Goal: Task Accomplishment & Management: Manage account settings

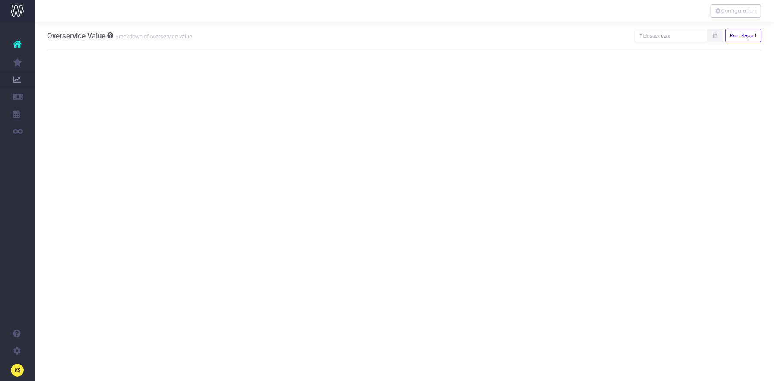
click at [17, 47] on icon at bounding box center [17, 43] width 9 height 11
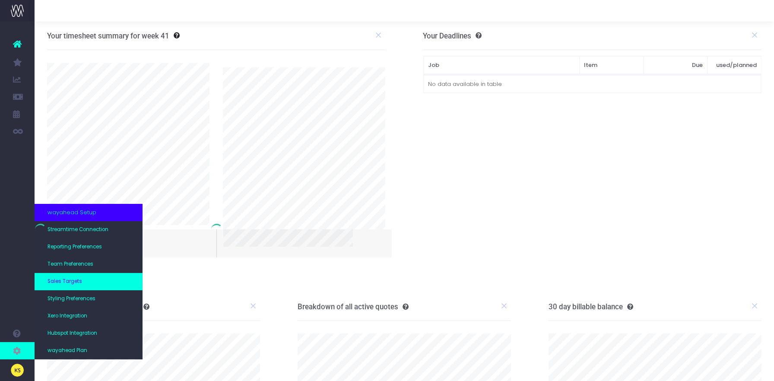
click at [83, 280] on link "Sales Targets" at bounding box center [89, 281] width 108 height 17
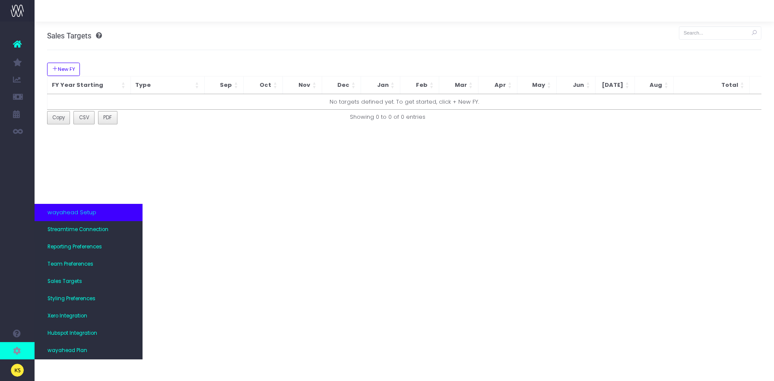
click at [21, 350] on icon at bounding box center [17, 351] width 9 height 10
click at [58, 350] on span "wayahead Plan" at bounding box center [68, 351] width 40 height 8
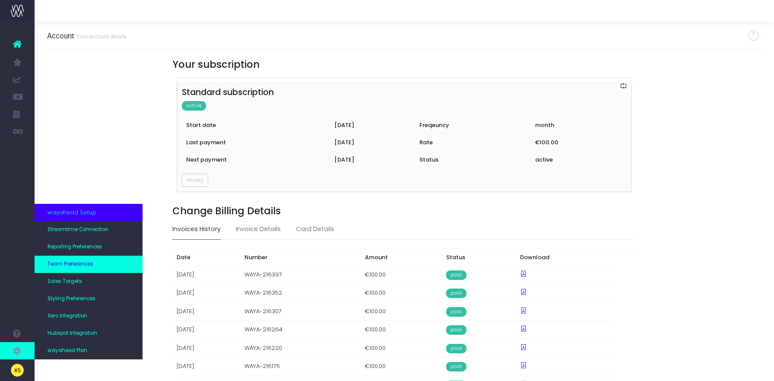
click at [68, 263] on span "Team Preferences" at bounding box center [71, 265] width 46 height 8
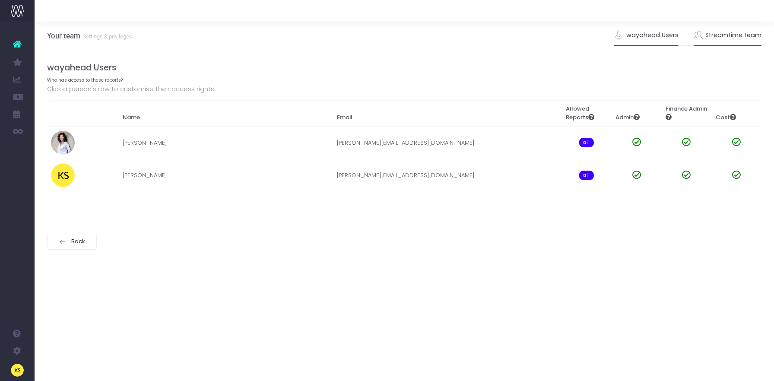
click at [736, 39] on link "Streamtime team" at bounding box center [728, 35] width 68 height 20
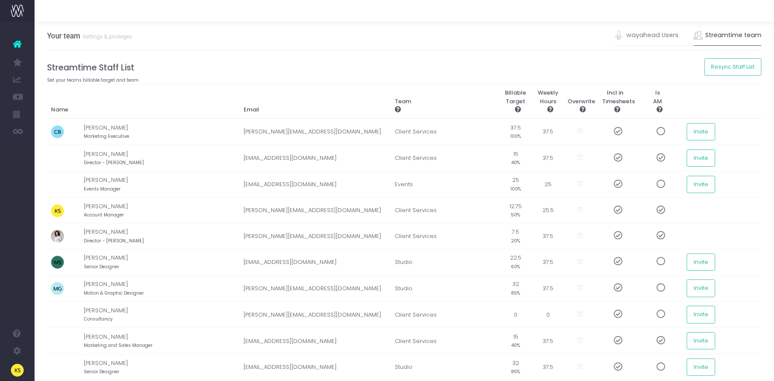
click at [487, 93] on th "Team" at bounding box center [445, 101] width 108 height 35
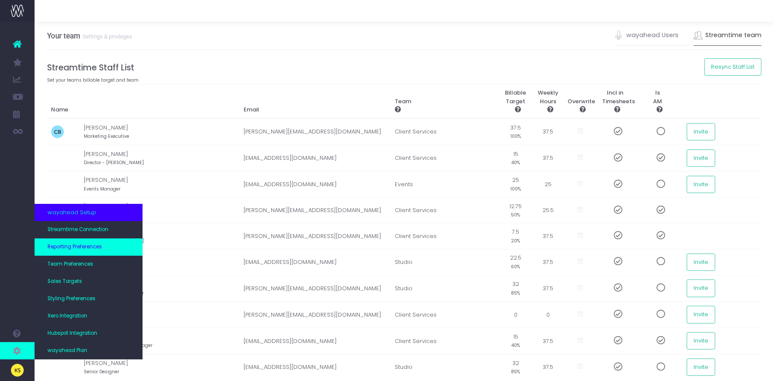
click at [84, 248] on span "Reporting Preferences" at bounding box center [75, 247] width 54 height 8
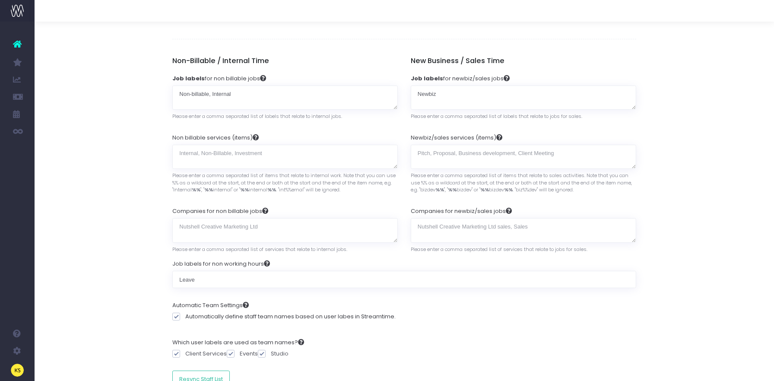
scroll to position [51, 0]
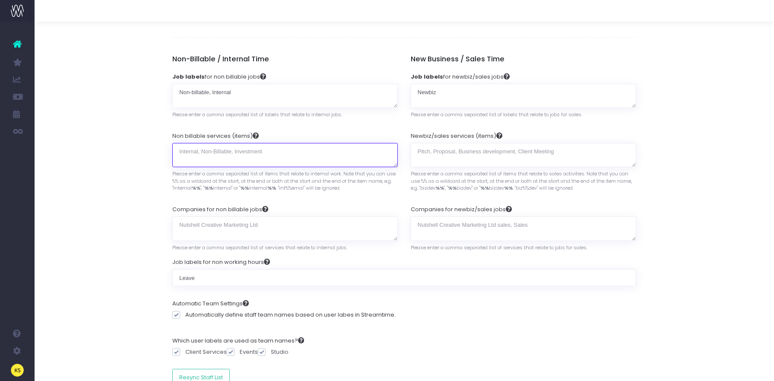
click at [189, 155] on textarea "Non billable services (items)" at bounding box center [285, 155] width 226 height 25
drag, startPoint x: 131, startPoint y: 28, endPoint x: 258, endPoint y: 27, distance: 127.1
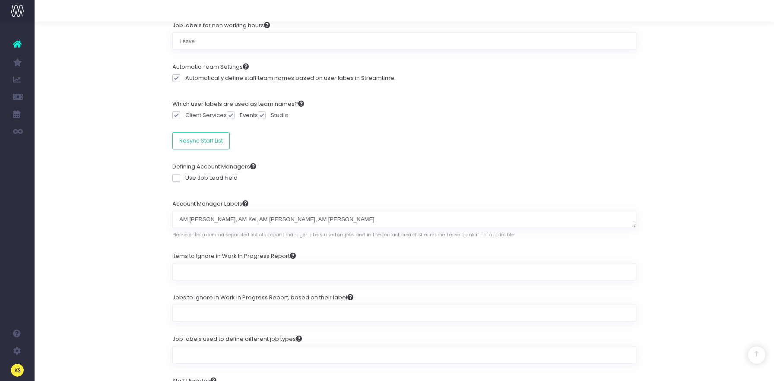
scroll to position [290, 0]
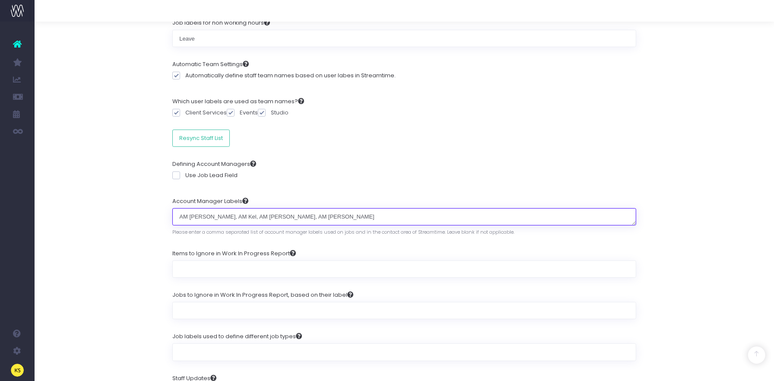
click at [412, 215] on textarea "AM [PERSON_NAME], AM Kel, AM [PERSON_NAME], AM [PERSON_NAME]" at bounding box center [404, 216] width 464 height 17
type textarea "AM [PERSON_NAME], AM Kel, AM [PERSON_NAME], AM [PERSON_NAME]"
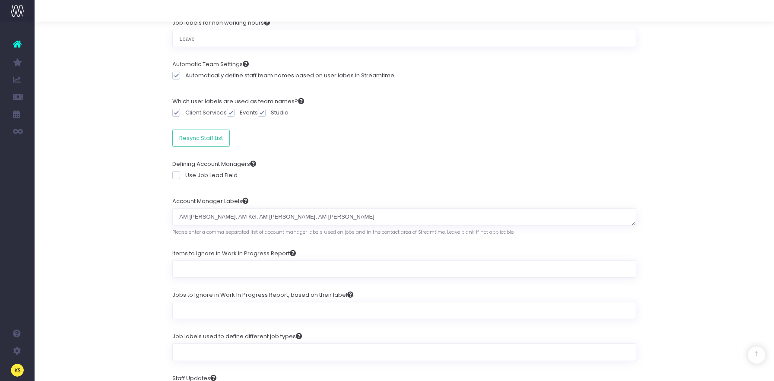
click at [474, 153] on div "Defining Account Managers Use Job Lead Field" at bounding box center [404, 171] width 464 height 37
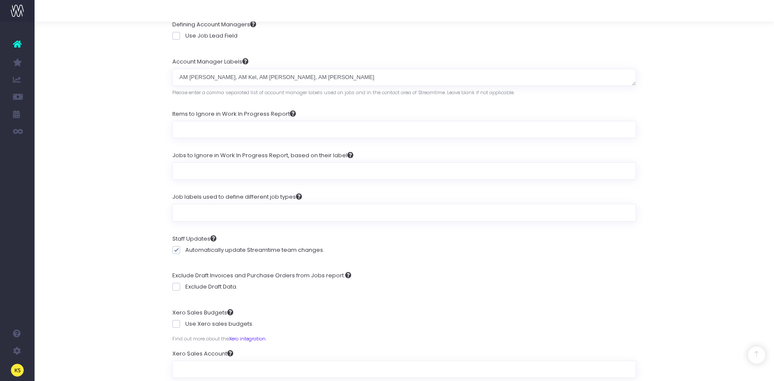
scroll to position [430, 0]
click at [475, 254] on div "Staff Updates Automatically update Streamtime team changes." at bounding box center [404, 246] width 464 height 37
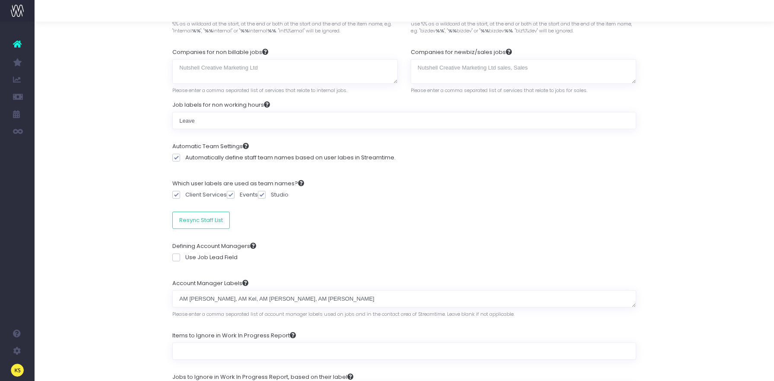
scroll to position [0, 0]
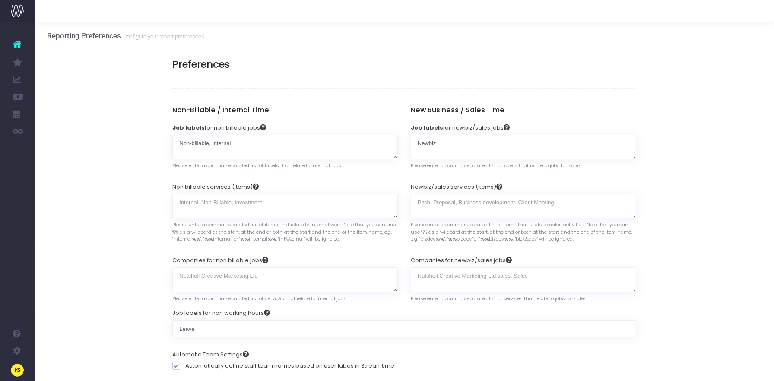
click at [13, 47] on icon at bounding box center [17, 43] width 9 height 11
